Goal: Check status: Check status

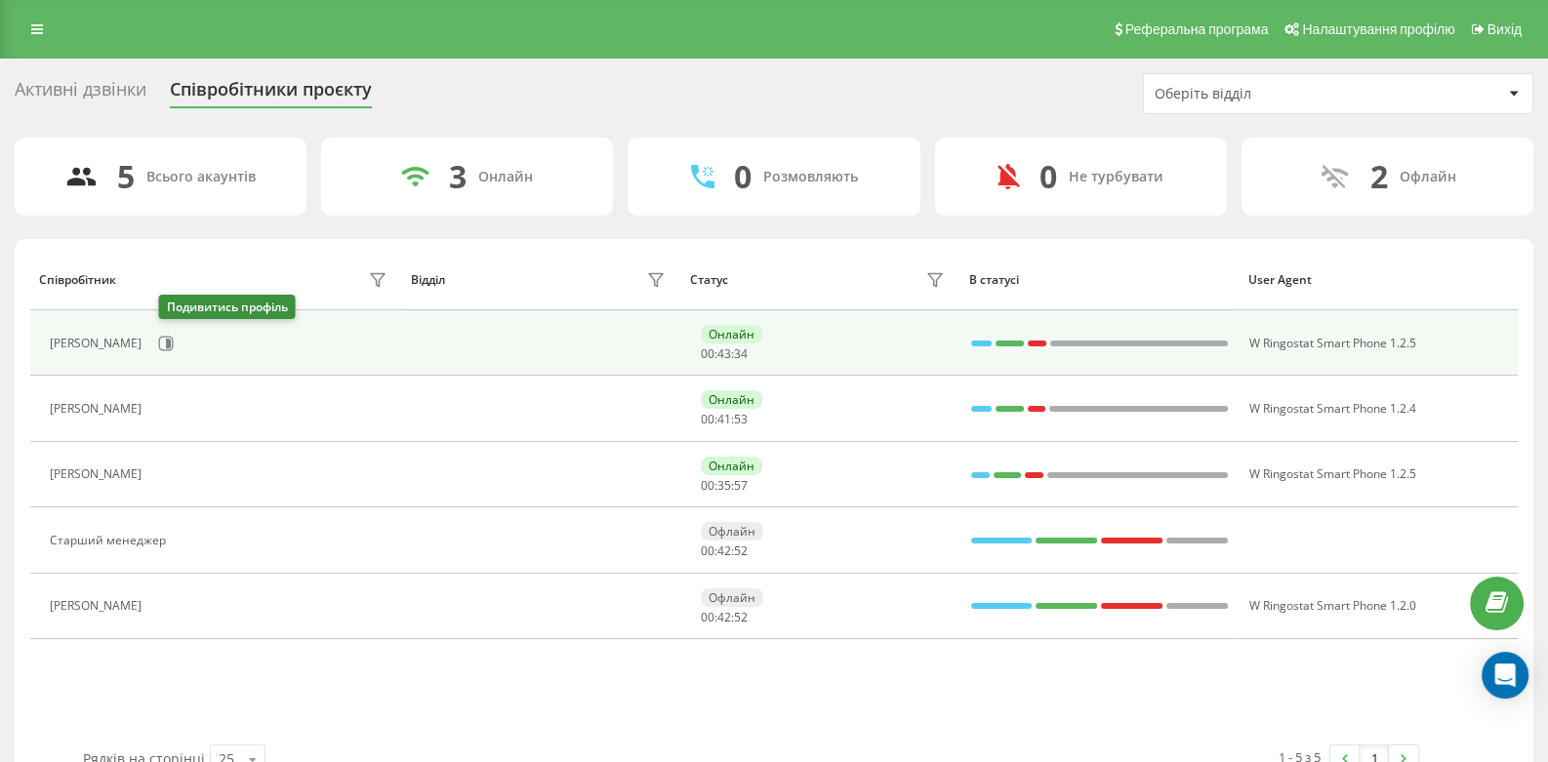
click at [187, 348] on div "[PERSON_NAME]" at bounding box center [221, 343] width 342 height 33
click at [174, 349] on icon at bounding box center [166, 344] width 16 height 16
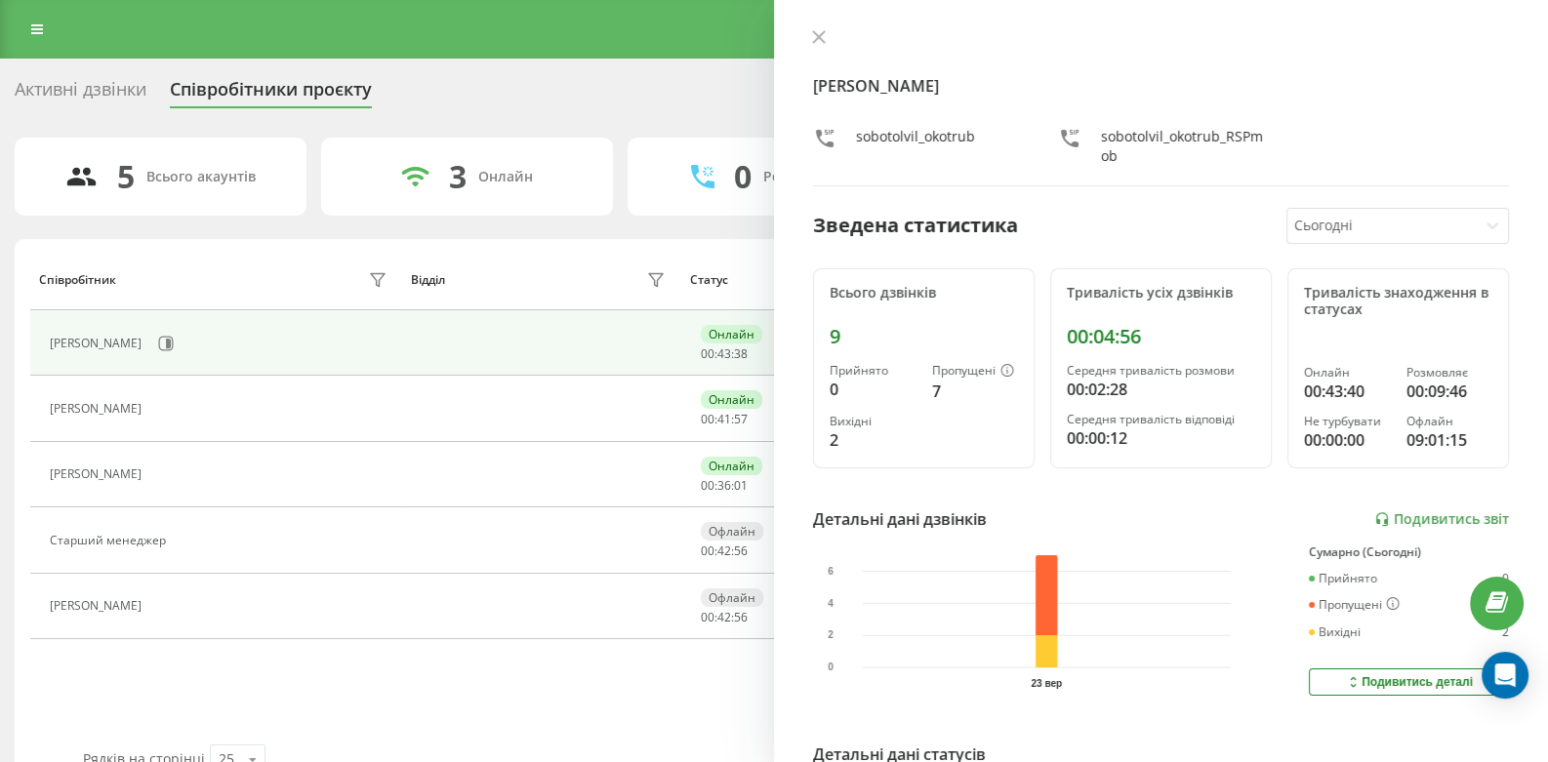
click at [815, 27] on div "[PERSON_NAME] Окотруб sobotolvil_okotrub sobotolvil_okotrub_RSPmob Зведена стат…" at bounding box center [1161, 381] width 774 height 762
click at [814, 32] on icon at bounding box center [819, 37] width 12 height 12
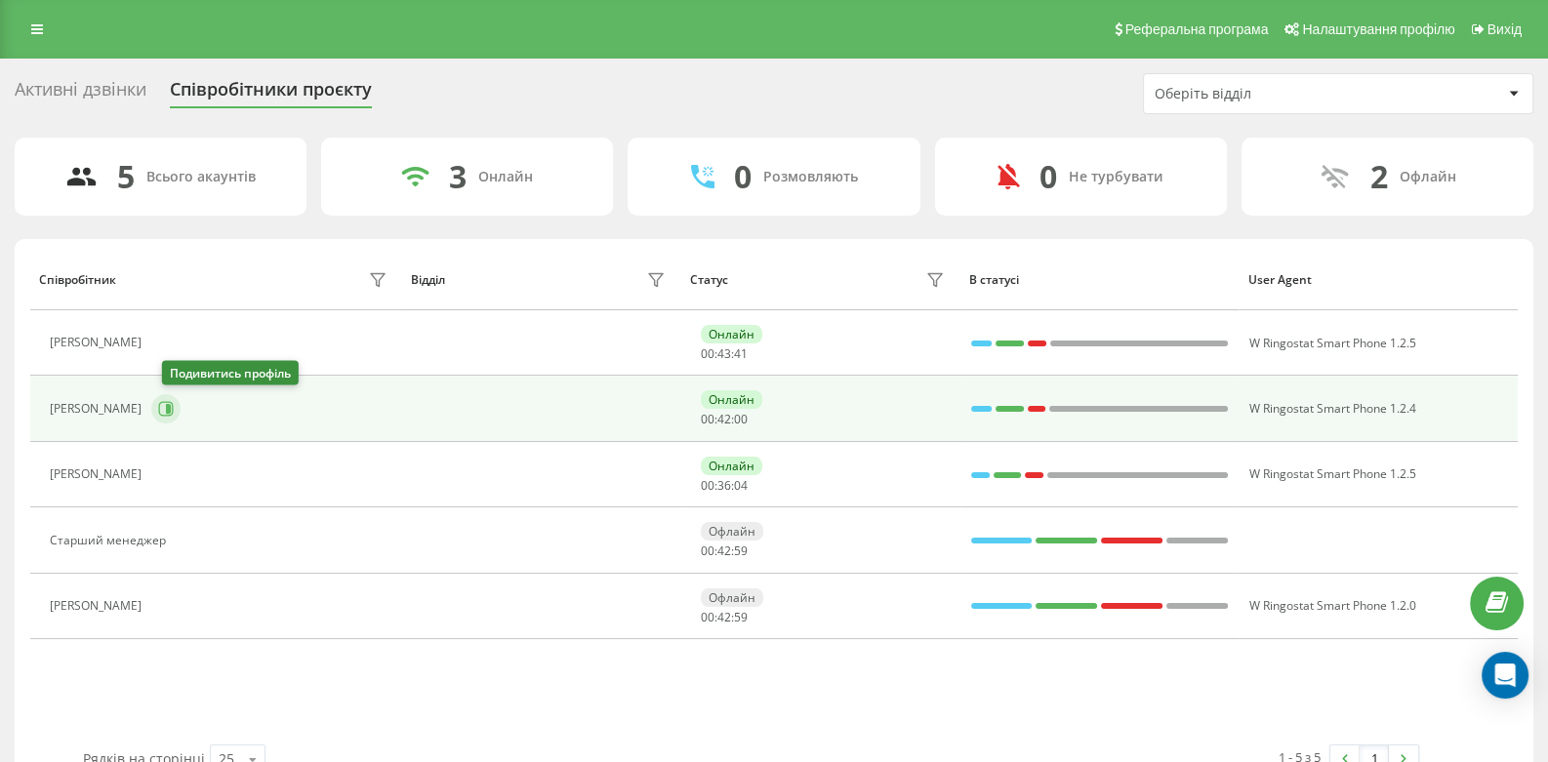
click at [181, 399] on button at bounding box center [165, 408] width 29 height 29
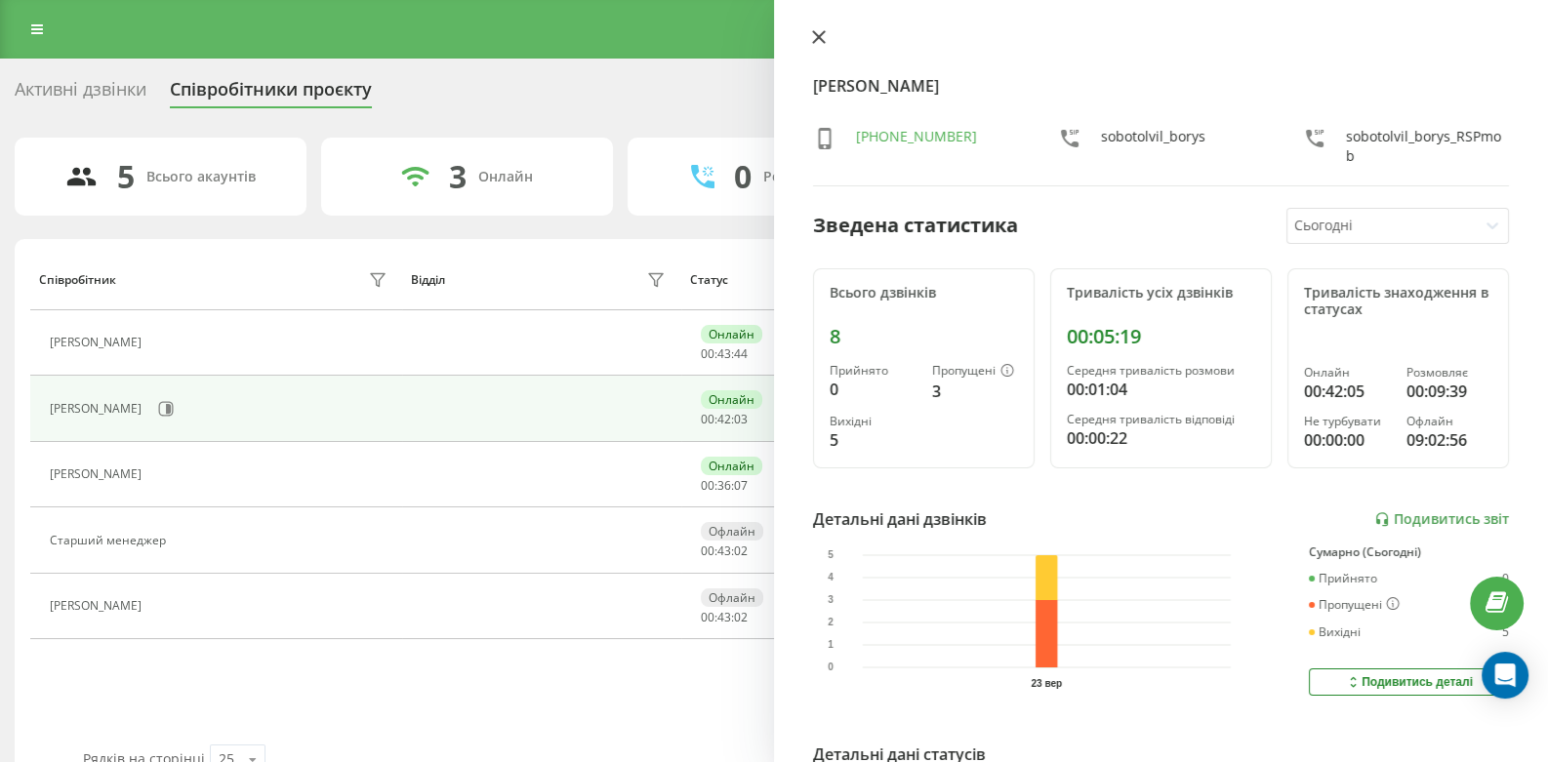
click at [823, 37] on icon at bounding box center [819, 37] width 14 height 14
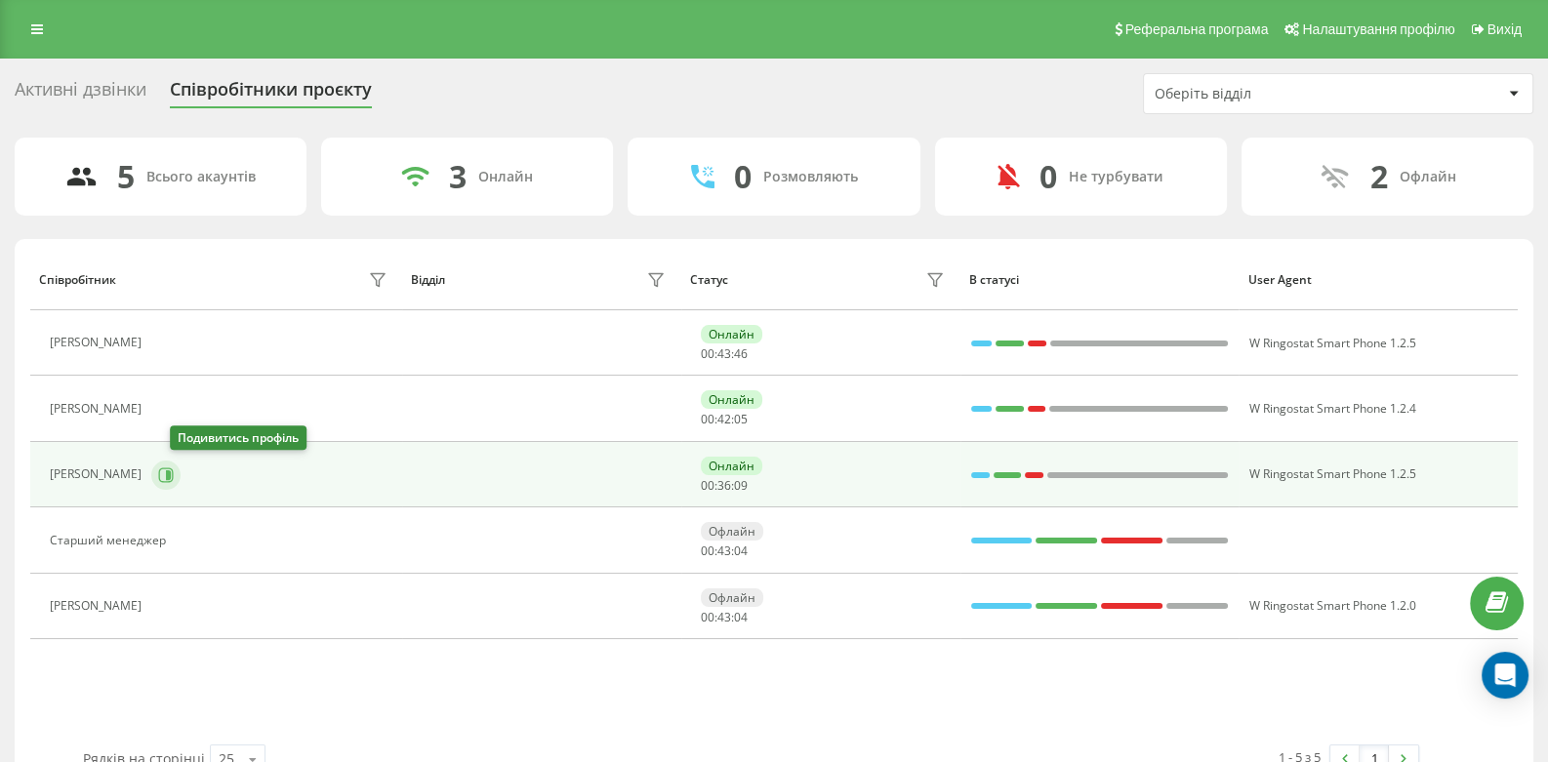
click at [174, 474] on icon at bounding box center [166, 476] width 16 height 16
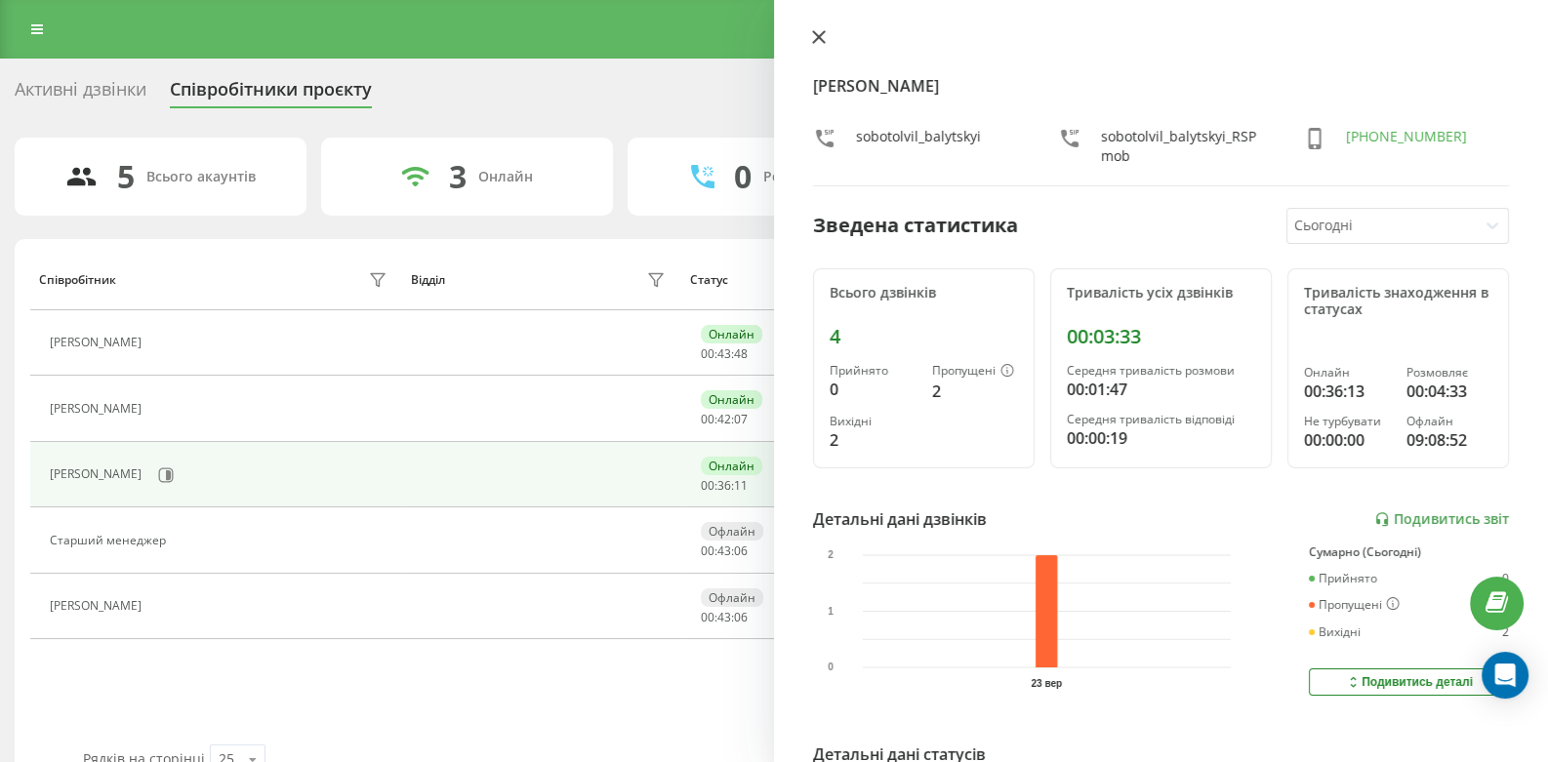
click at [820, 35] on icon at bounding box center [819, 37] width 12 height 12
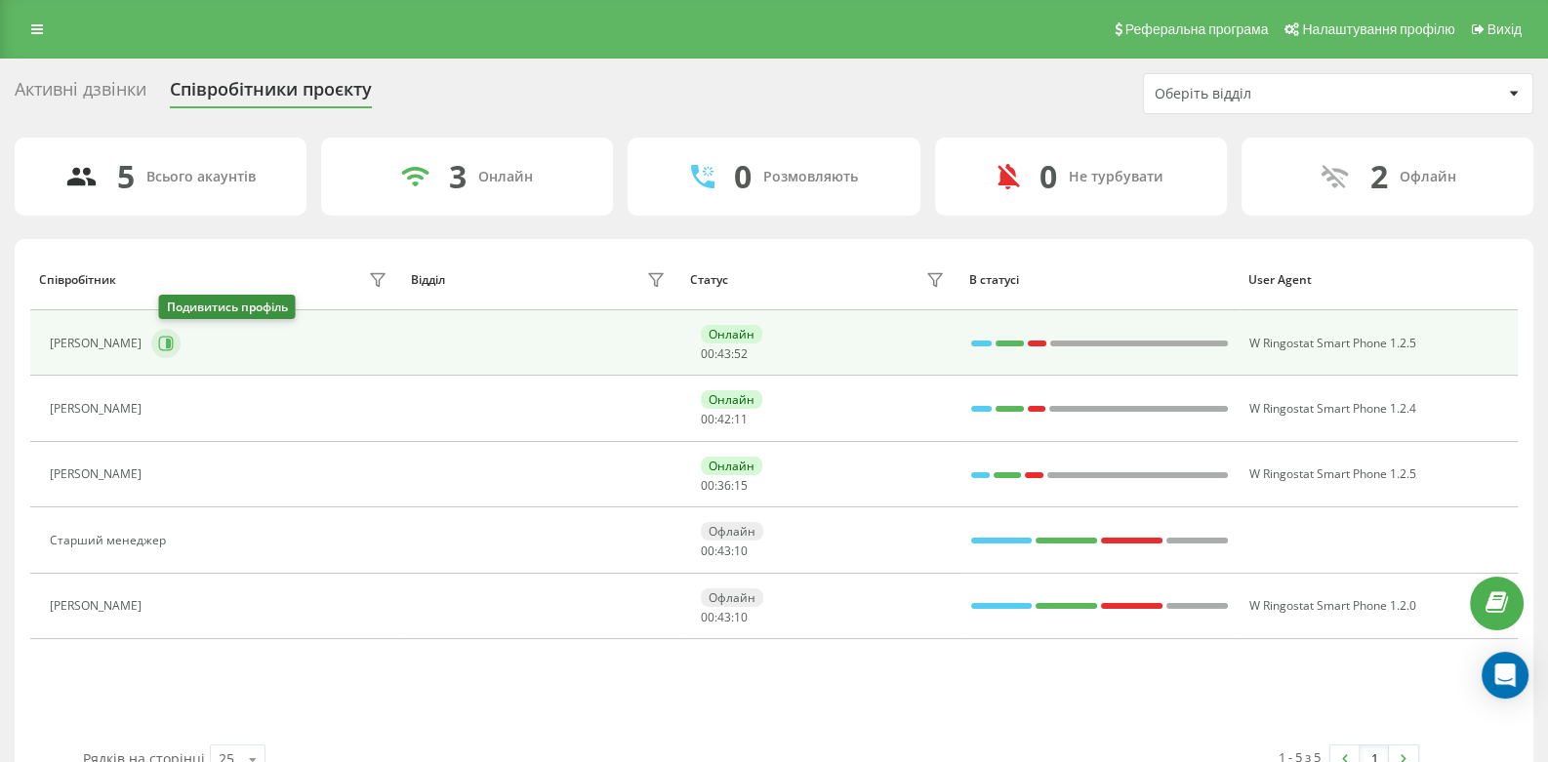
click at [169, 340] on icon at bounding box center [166, 344] width 16 height 16
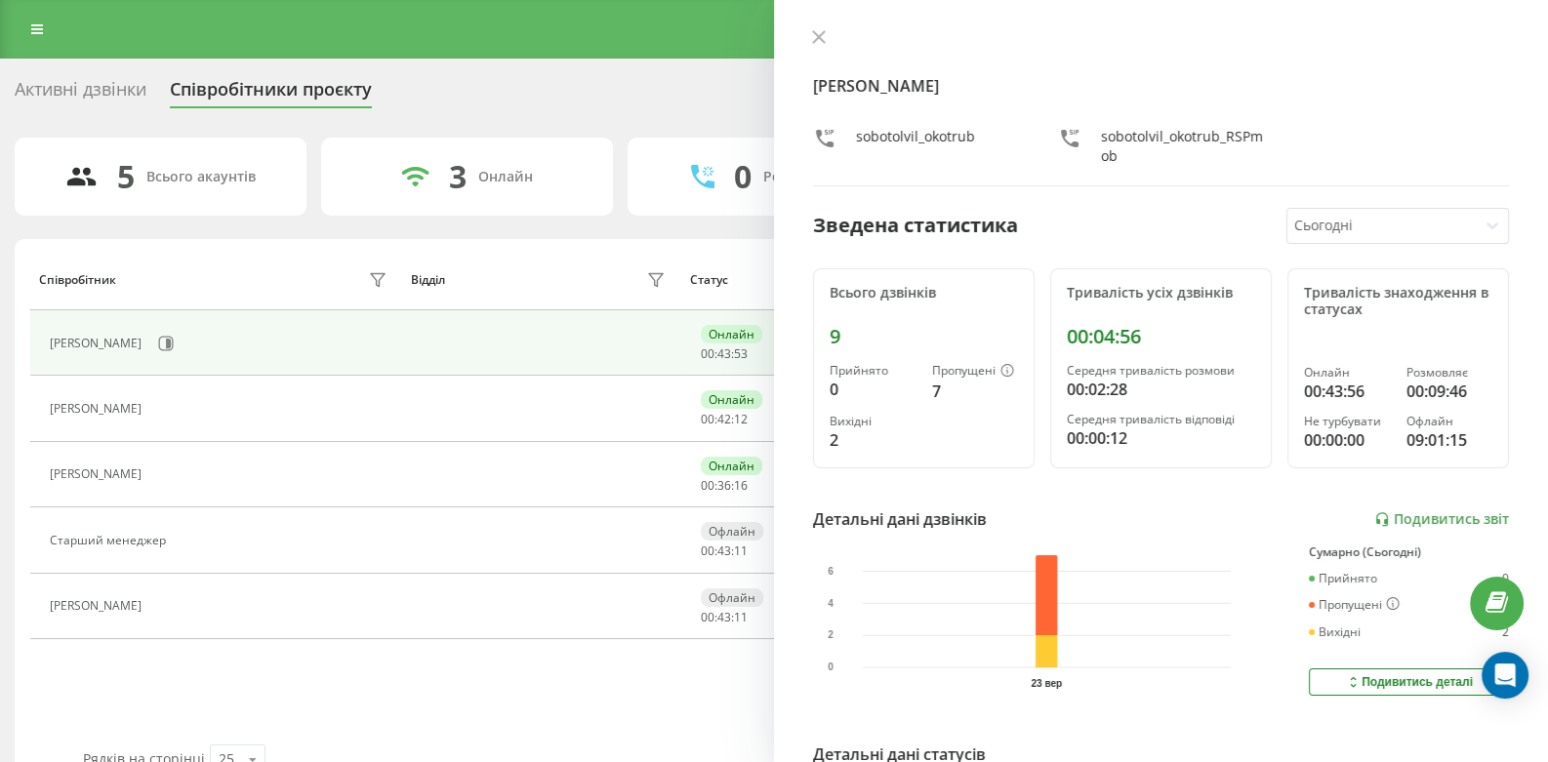
scroll to position [279, 0]
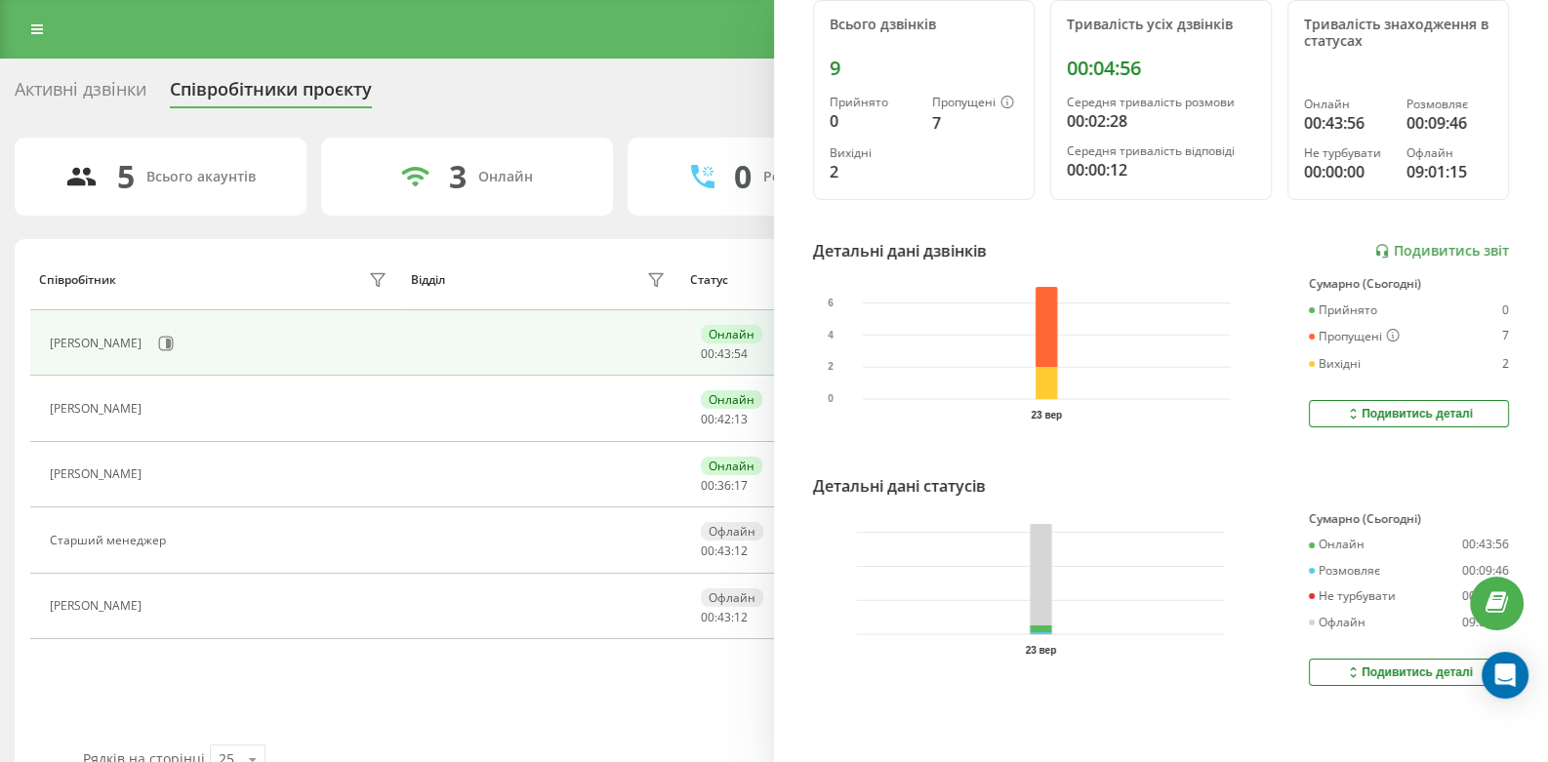
click at [1345, 665] on icon at bounding box center [1353, 673] width 17 height 16
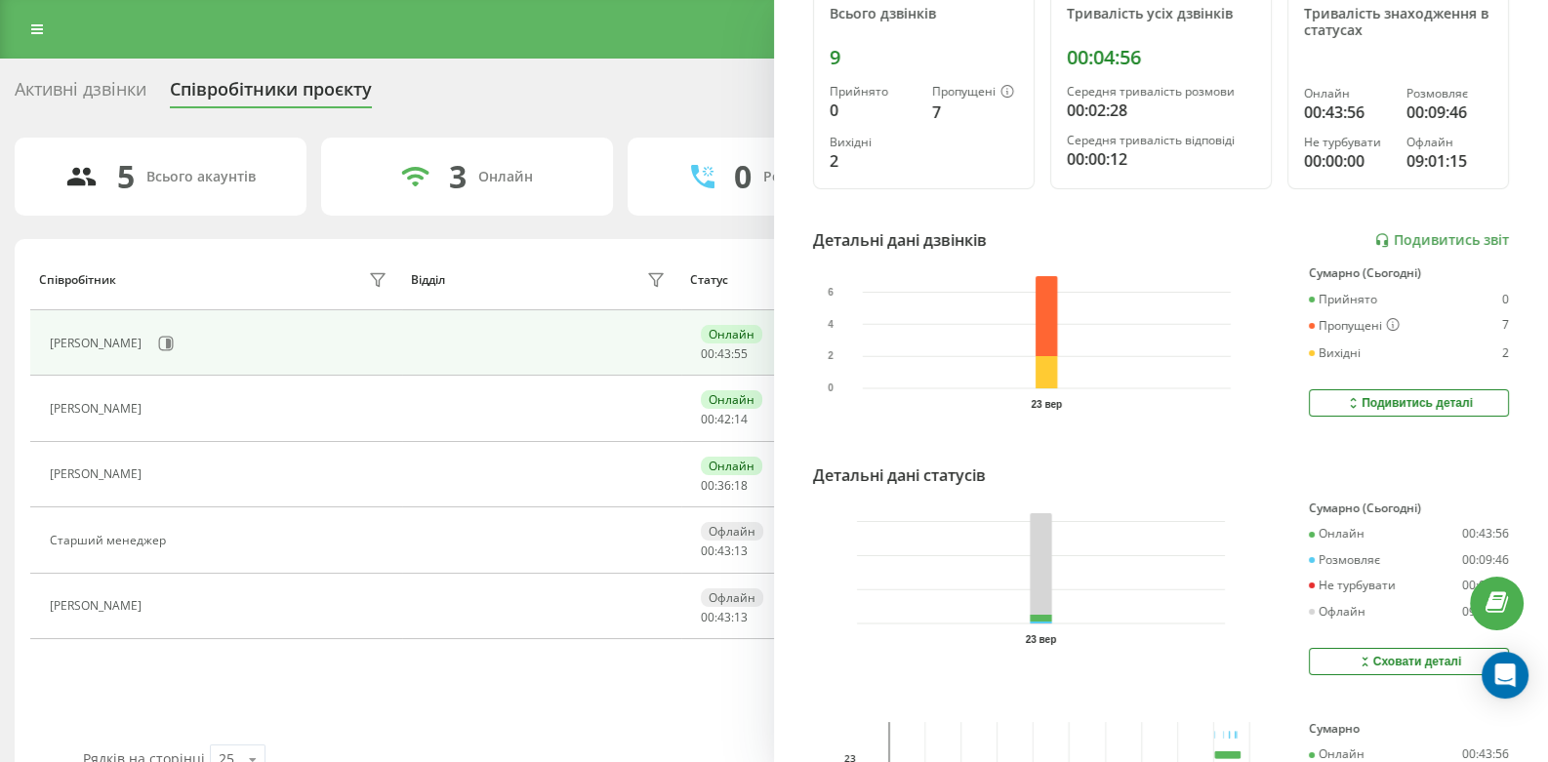
scroll to position [433, 0]
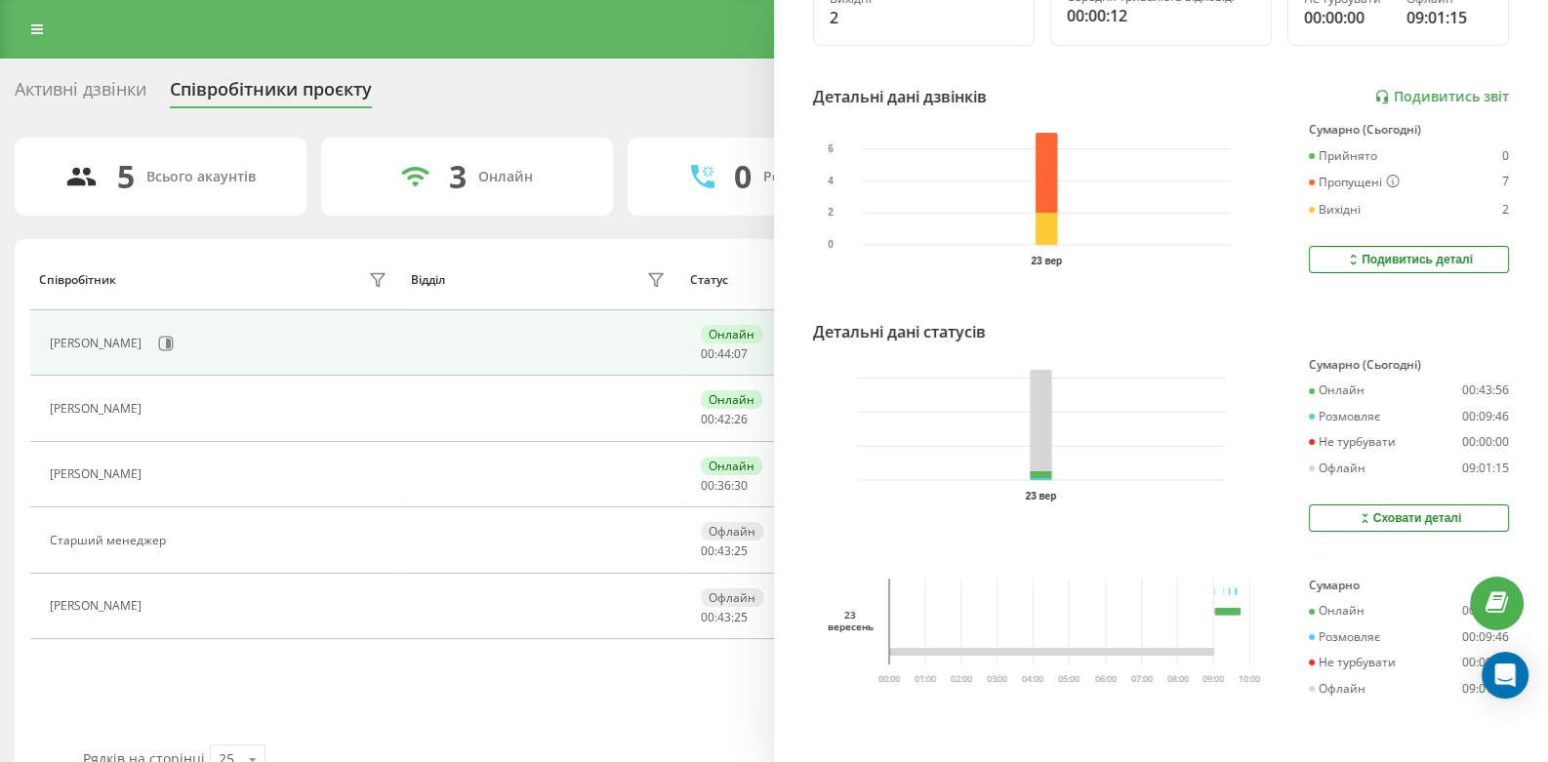
click at [709, 110] on div "Активні дзвінки Співробітники проєкту Оберіть відділ" at bounding box center [774, 93] width 1519 height 41
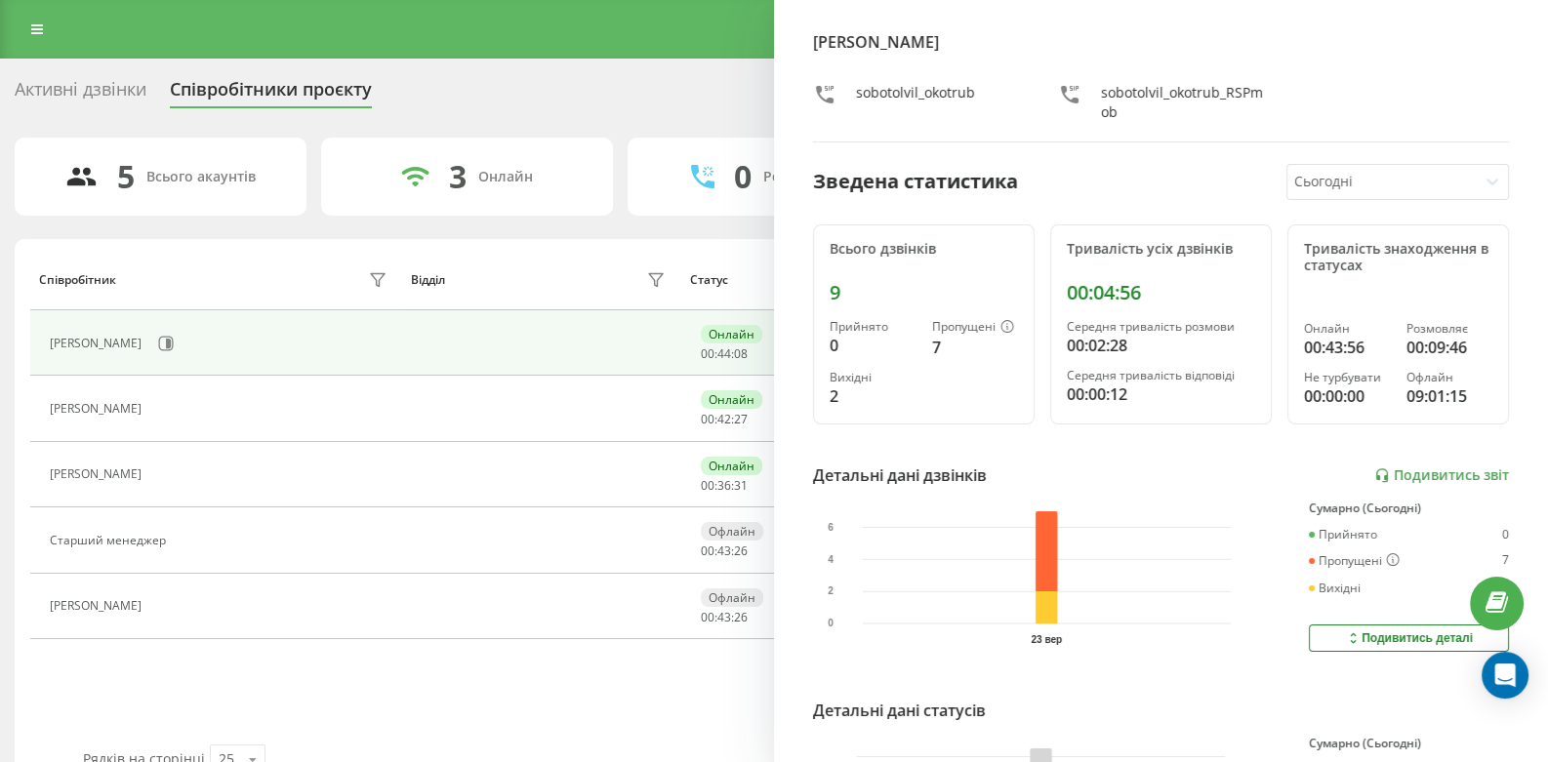
scroll to position [0, 0]
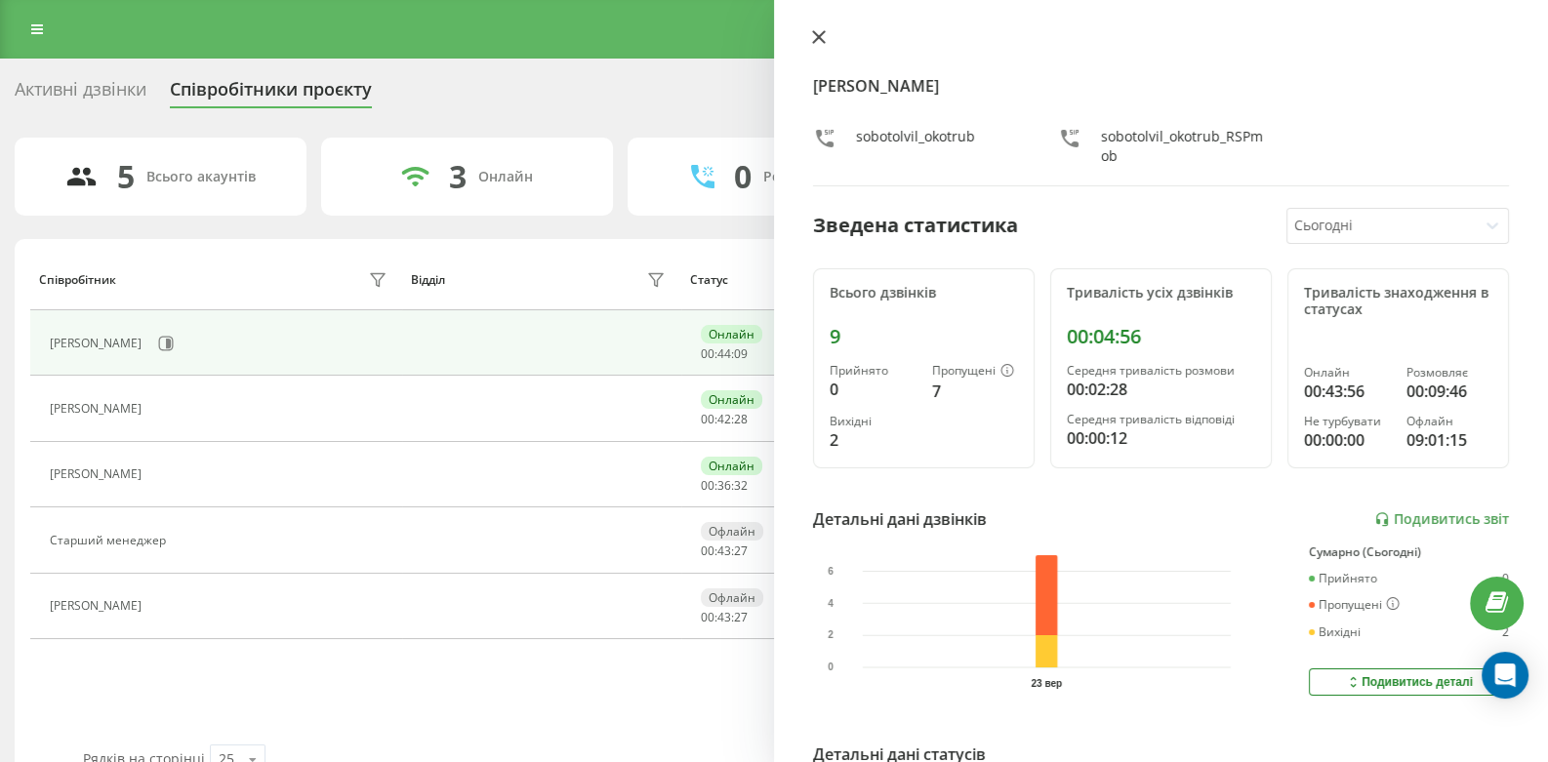
click at [812, 28] on div "[PERSON_NAME] Окотруб sobotolvil_okotrub sobotolvil_okotrub_RSPmob Зведена стат…" at bounding box center [1161, 381] width 774 height 762
